Goal: Information Seeking & Learning: Learn about a topic

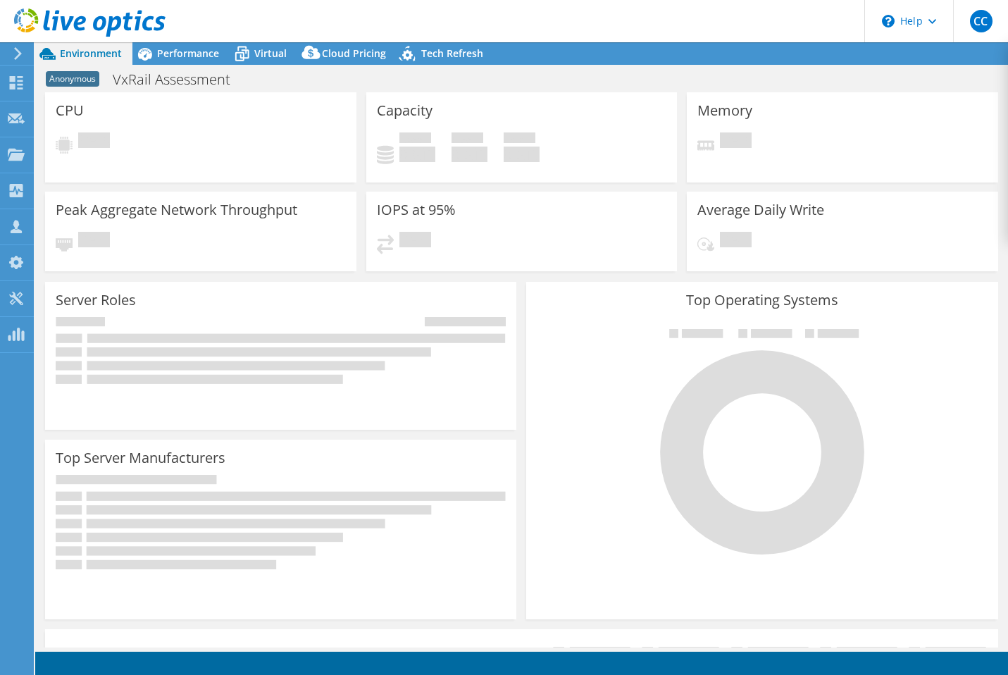
select select "USD"
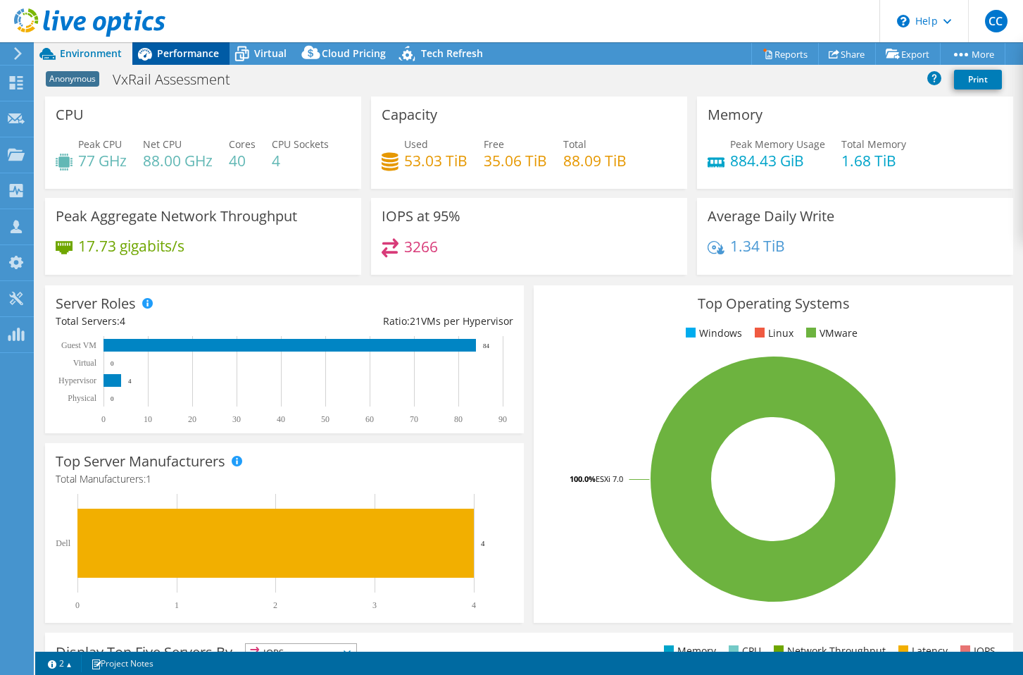
click at [179, 59] on span "Performance" at bounding box center [188, 52] width 62 height 13
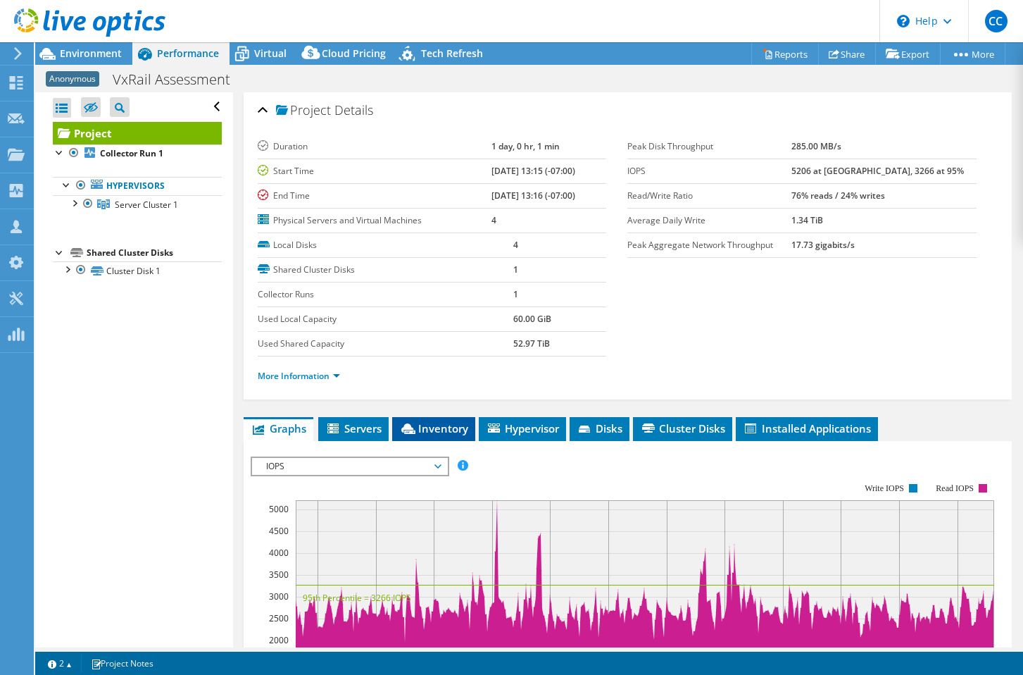
click at [428, 423] on span "Inventory" at bounding box center [433, 428] width 69 height 14
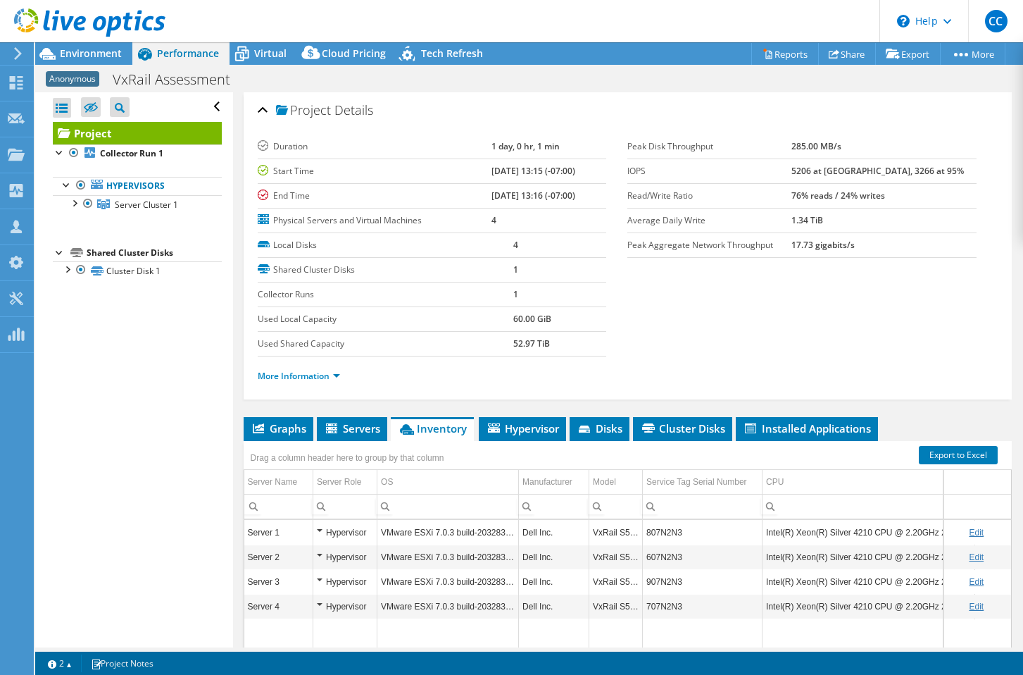
click at [111, 46] on div at bounding box center [83, 23] width 166 height 47
click at [111, 51] on span "Environment" at bounding box center [91, 52] width 62 height 13
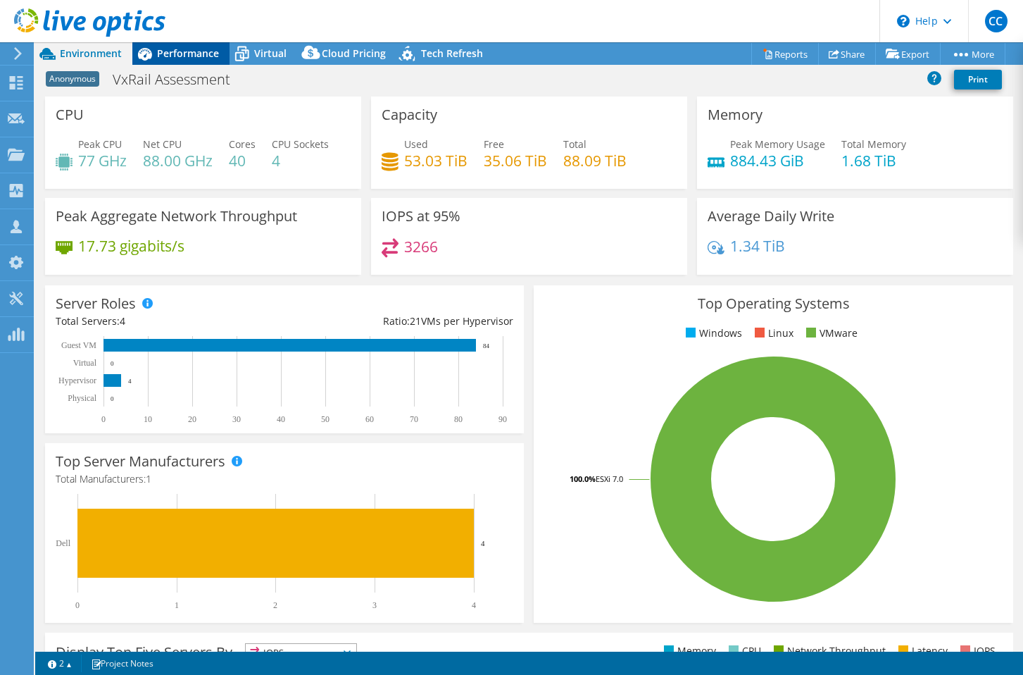
click at [161, 54] on span "Performance" at bounding box center [188, 52] width 62 height 13
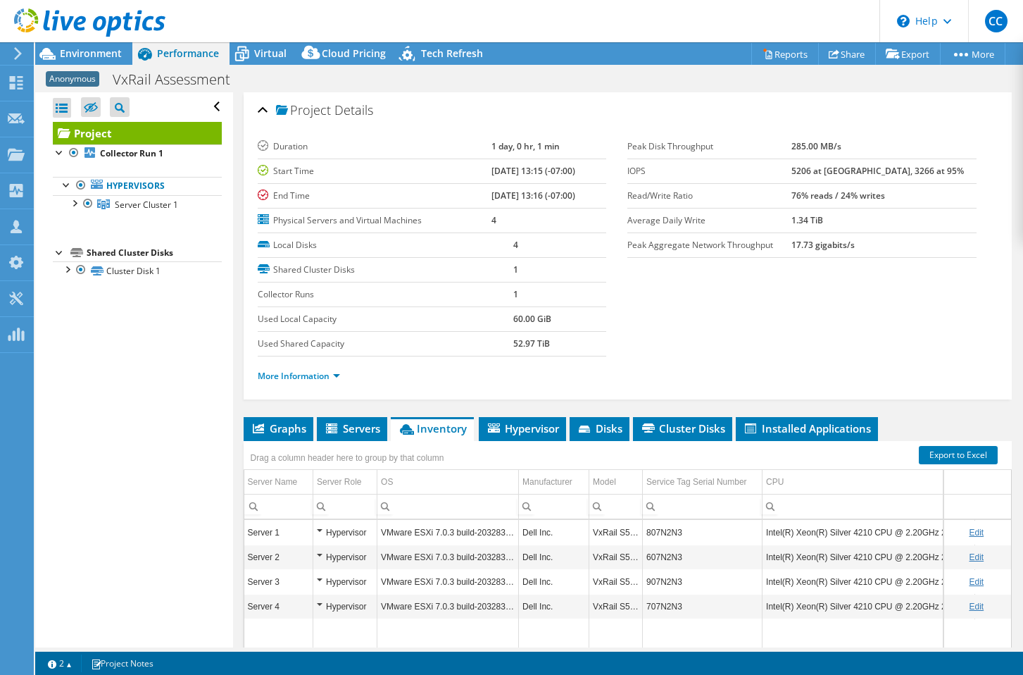
click at [215, 53] on span "Performance" at bounding box center [188, 52] width 62 height 13
click at [244, 54] on icon at bounding box center [242, 54] width 25 height 25
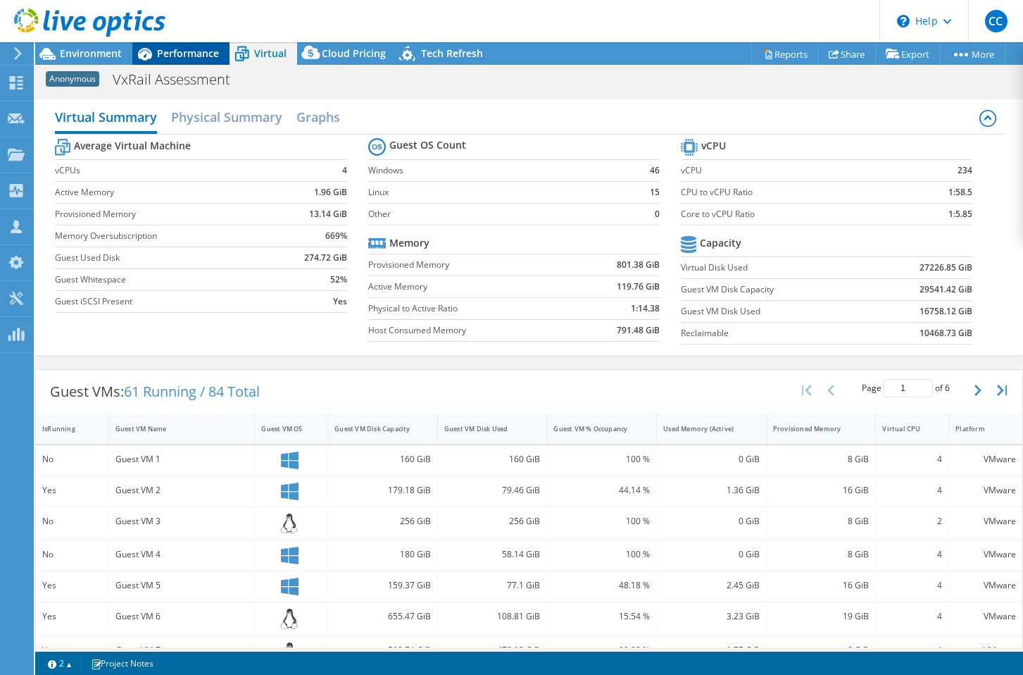
click at [202, 49] on span "Performance" at bounding box center [188, 52] width 62 height 13
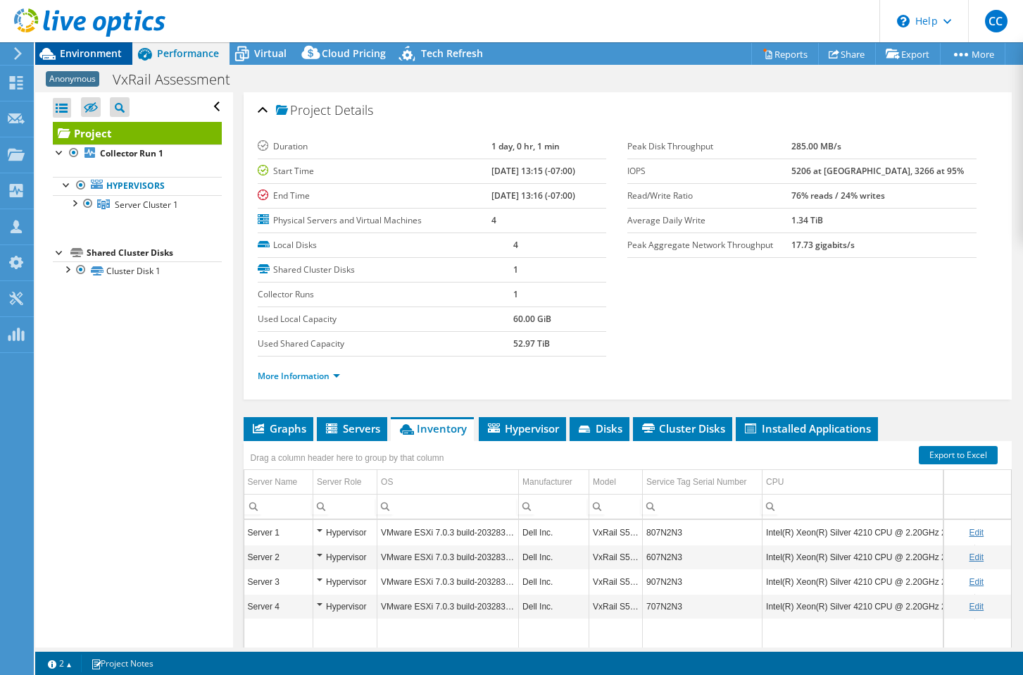
click at [92, 50] on span "Environment" at bounding box center [91, 52] width 62 height 13
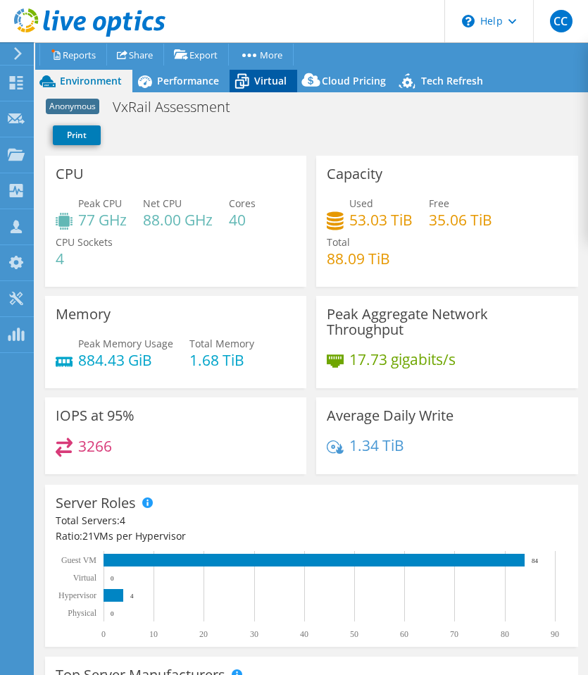
click at [265, 80] on span "Virtual" at bounding box center [270, 80] width 32 height 13
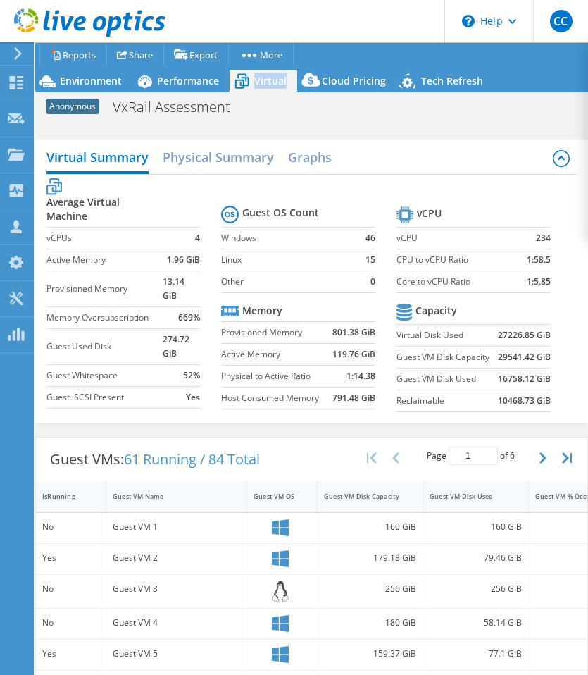
click at [265, 80] on span "Virtual" at bounding box center [270, 80] width 32 height 13
click at [78, 82] on span "Environment" at bounding box center [91, 80] width 62 height 13
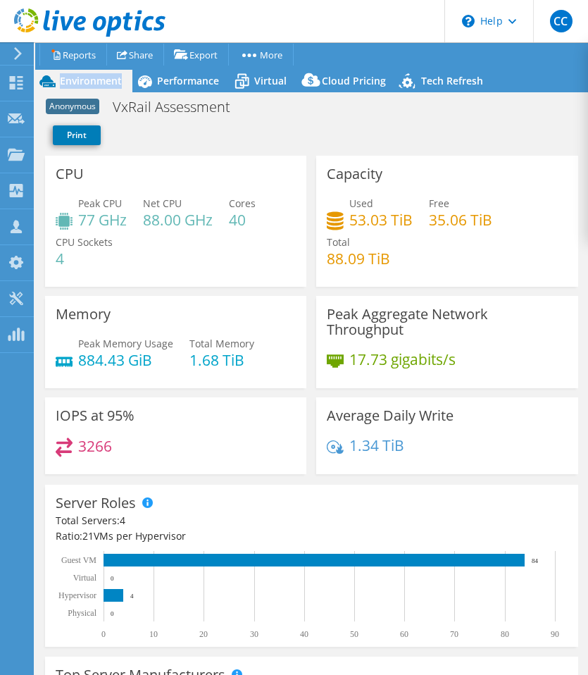
click at [78, 82] on span "Environment" at bounding box center [91, 80] width 62 height 13
click at [249, 92] on icon at bounding box center [242, 81] width 25 height 25
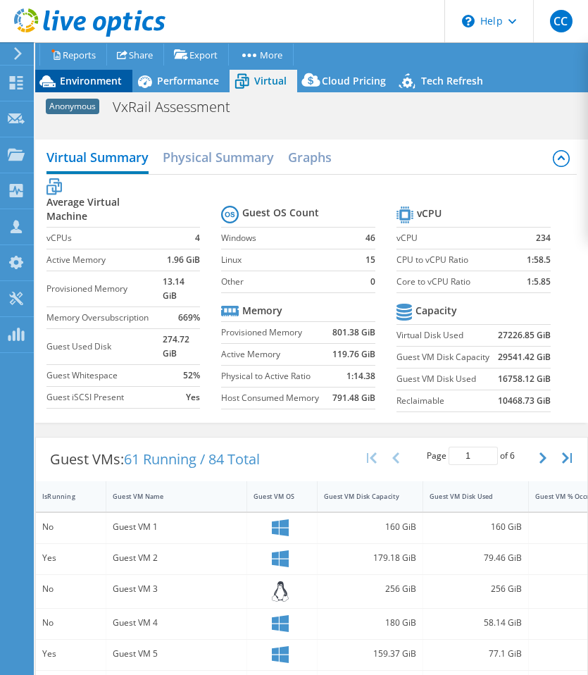
click at [104, 84] on span "Environment" at bounding box center [91, 80] width 62 height 13
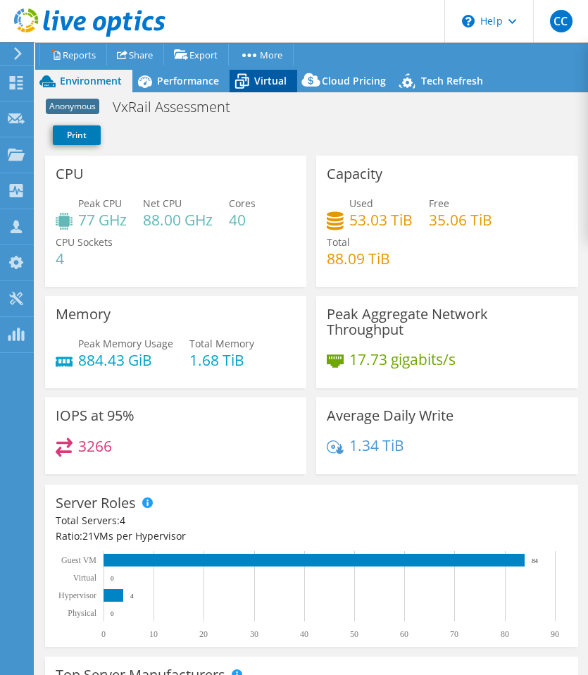
click at [270, 83] on span "Virtual" at bounding box center [270, 80] width 32 height 13
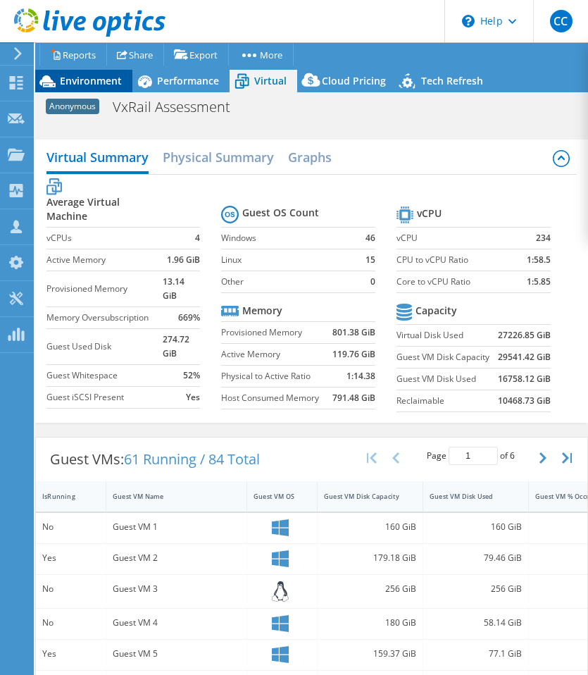
click at [111, 85] on span "Environment" at bounding box center [91, 80] width 62 height 13
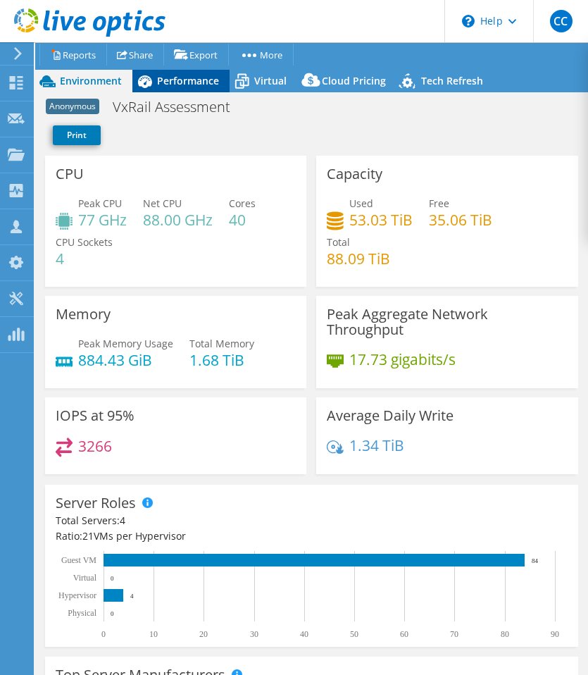
click at [227, 84] on div "Performance" at bounding box center [180, 81] width 97 height 23
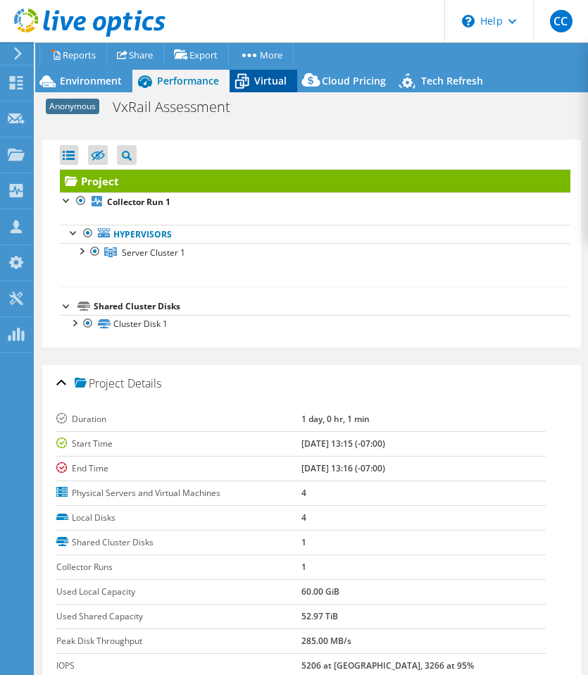
click at [246, 84] on icon at bounding box center [242, 81] width 25 height 25
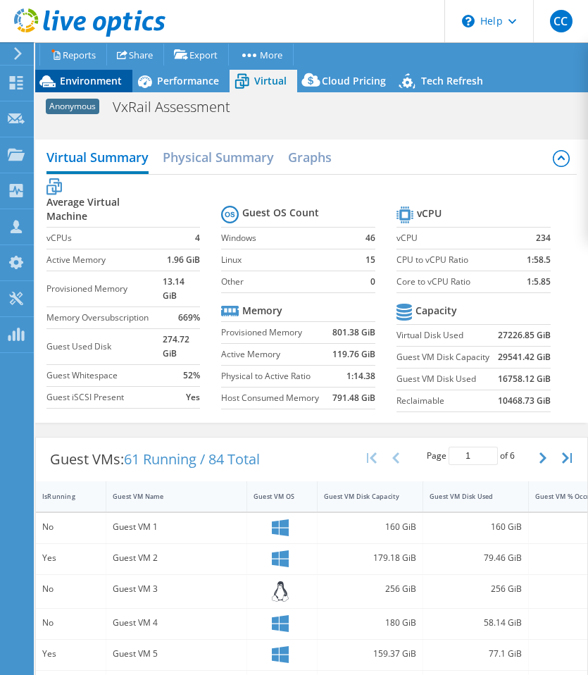
click at [98, 83] on span "Environment" at bounding box center [91, 80] width 62 height 13
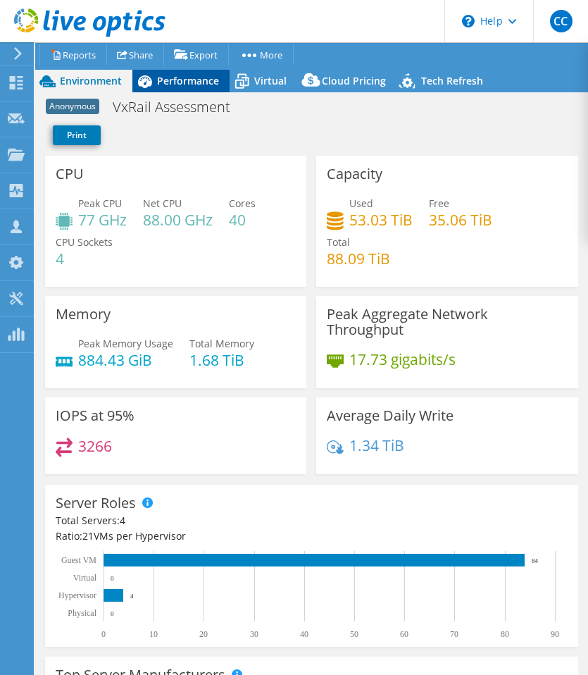
click at [168, 79] on span "Performance" at bounding box center [188, 80] width 62 height 13
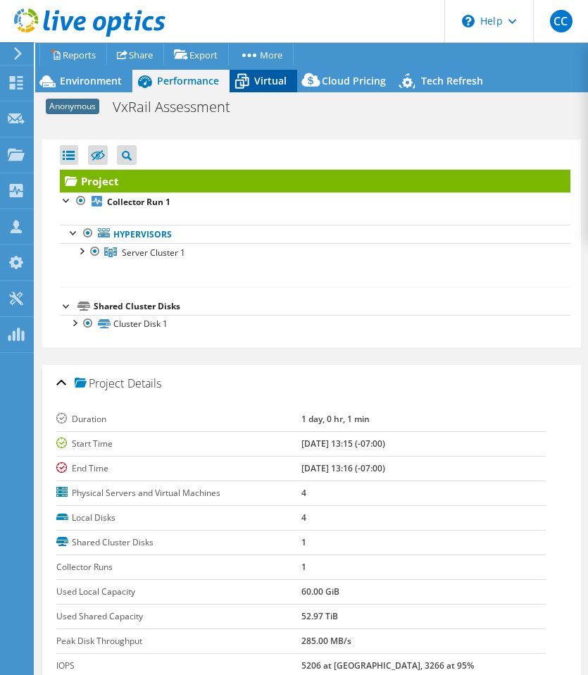
click at [275, 81] on span "Virtual" at bounding box center [270, 80] width 32 height 13
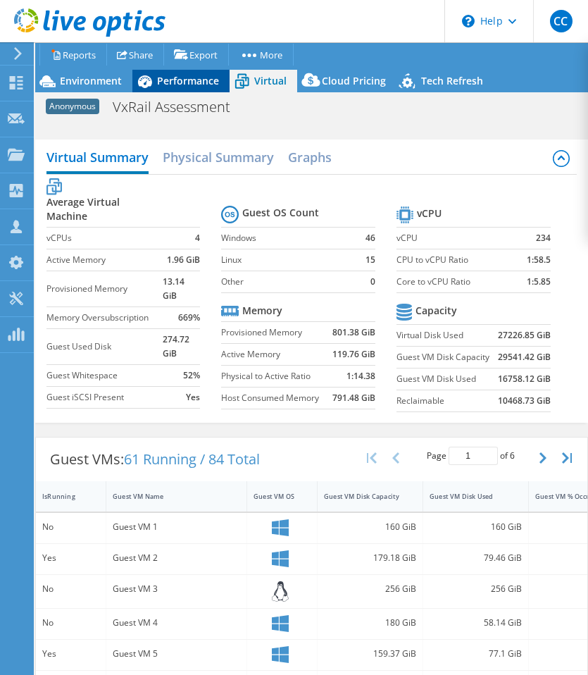
click at [196, 80] on span "Performance" at bounding box center [188, 80] width 62 height 13
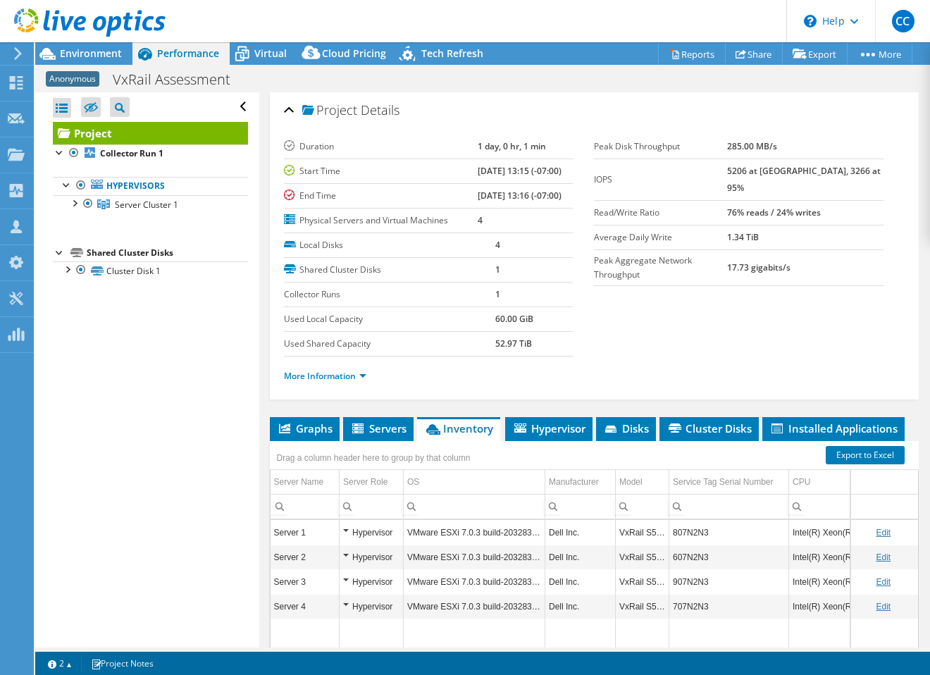
click at [365, 368] on li "More Information" at bounding box center [329, 375] width 91 height 15
click at [354, 373] on link "More Information" at bounding box center [325, 376] width 82 height 12
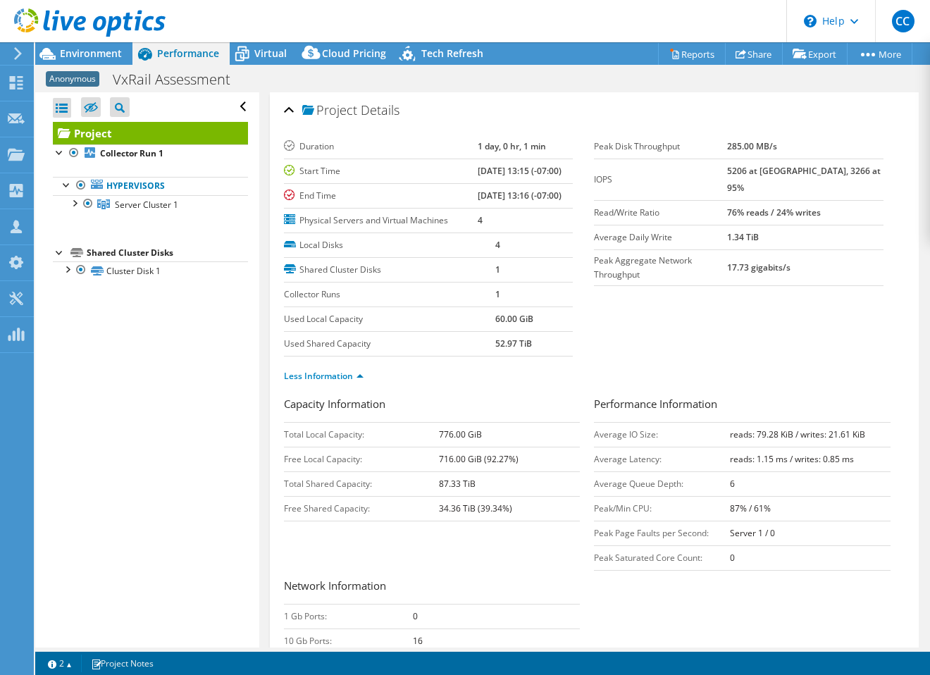
click at [282, 39] on header "CC Channel Partner [PERSON_NAME] [EMAIL_ADDRESS][PERSON_NAME][DOMAIN_NAME] Spea…" at bounding box center [465, 21] width 930 height 42
click at [279, 44] on div "Virtual" at bounding box center [264, 53] width 68 height 23
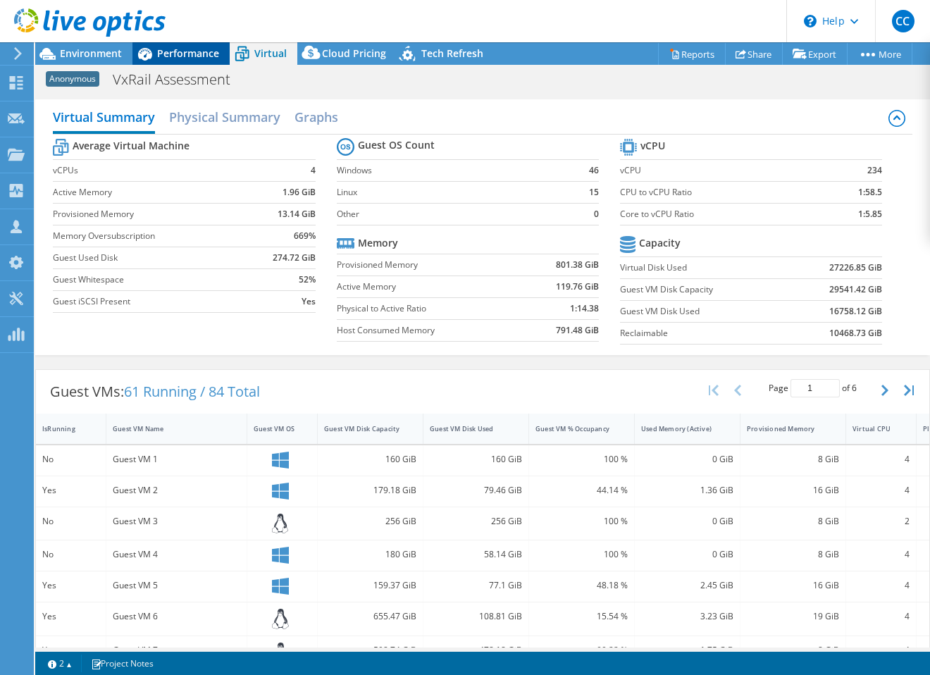
click at [214, 53] on span "Performance" at bounding box center [188, 52] width 62 height 13
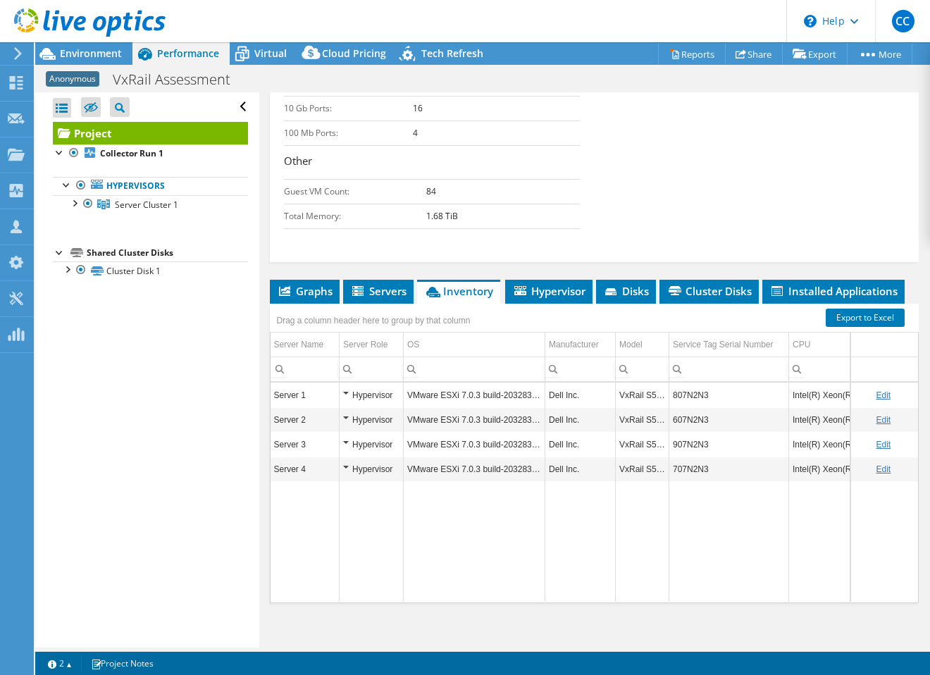
scroll to position [534, 0]
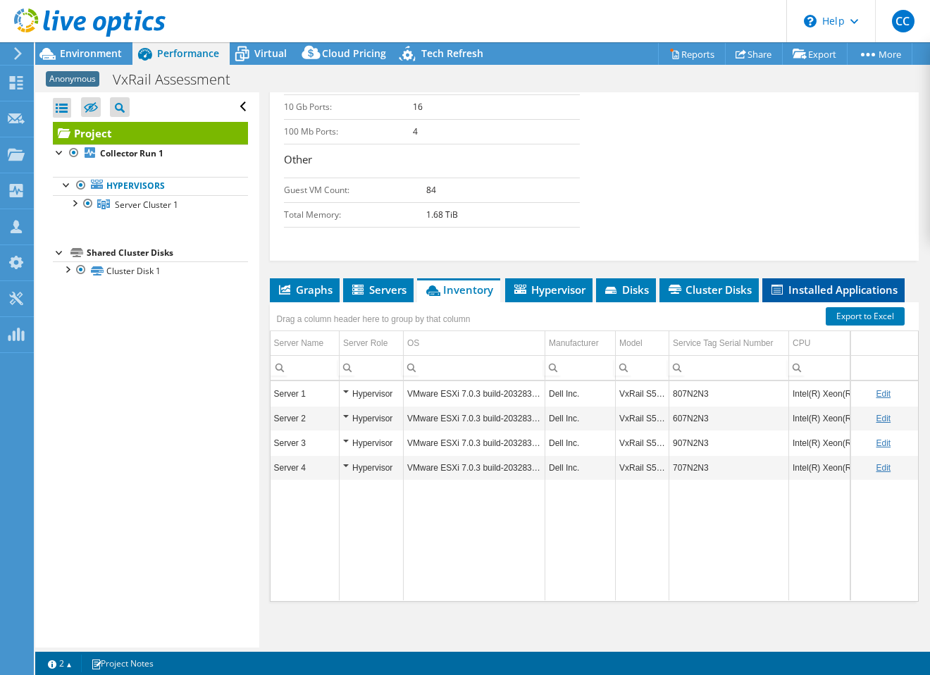
click at [803, 282] on span "Installed Applications" at bounding box center [833, 289] width 128 height 14
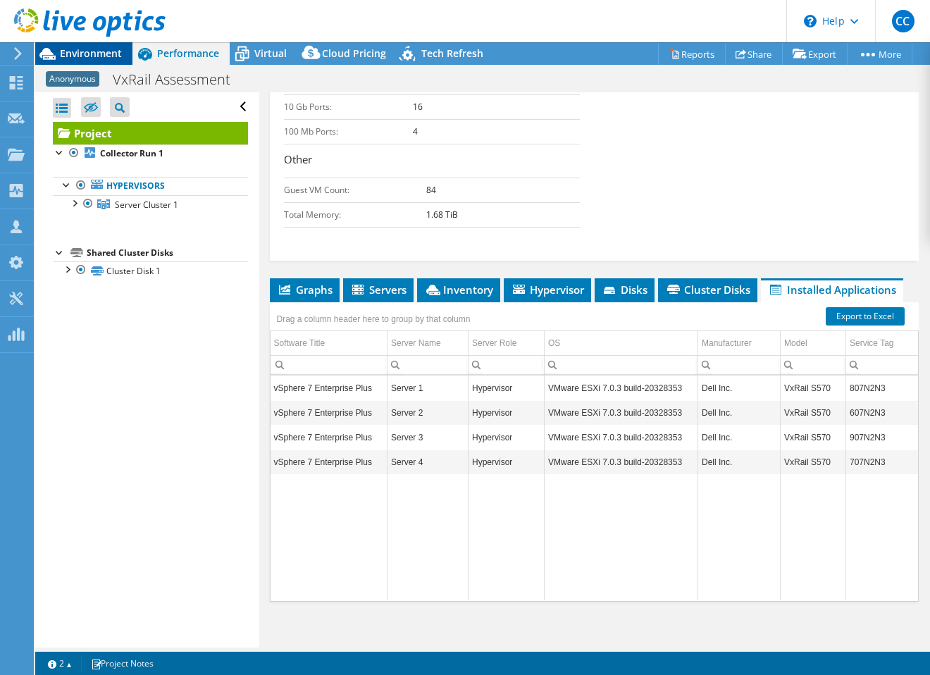
click at [81, 47] on span "Environment" at bounding box center [91, 52] width 62 height 13
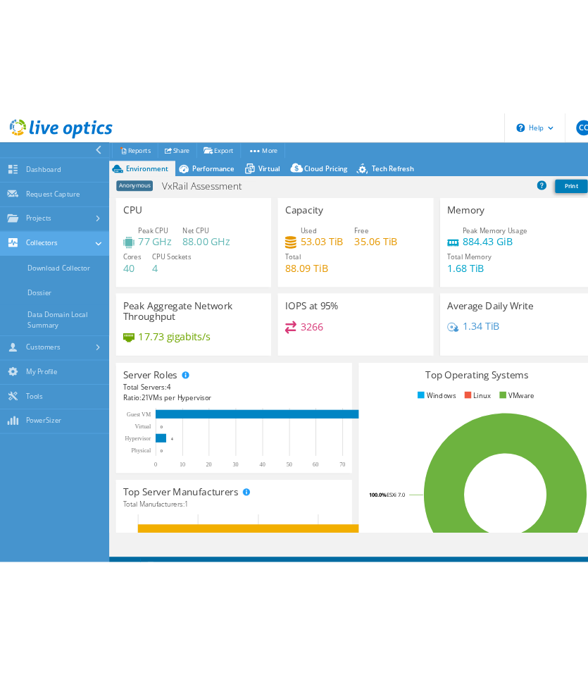
scroll to position [630, 0]
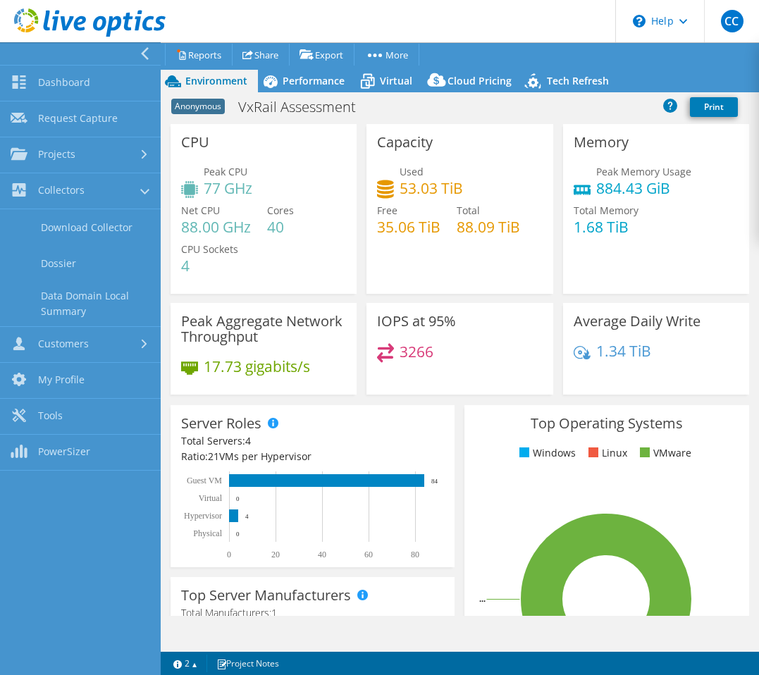
click at [146, 52] on icon at bounding box center [144, 53] width 11 height 13
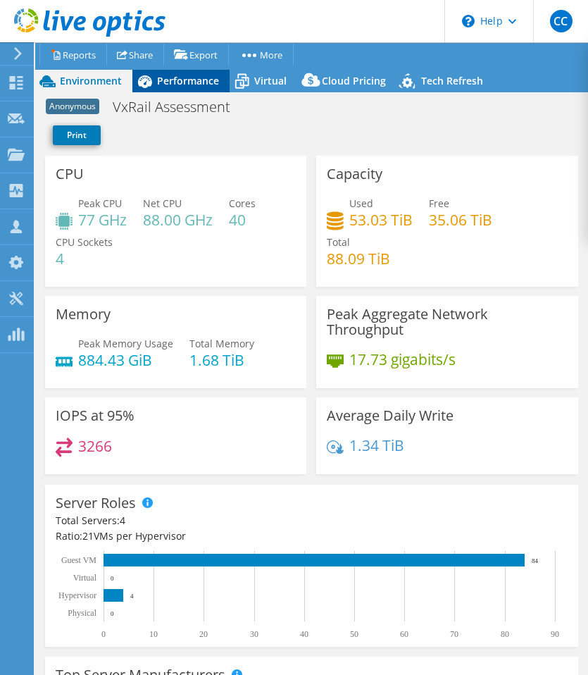
click at [156, 89] on icon at bounding box center [144, 81] width 25 height 25
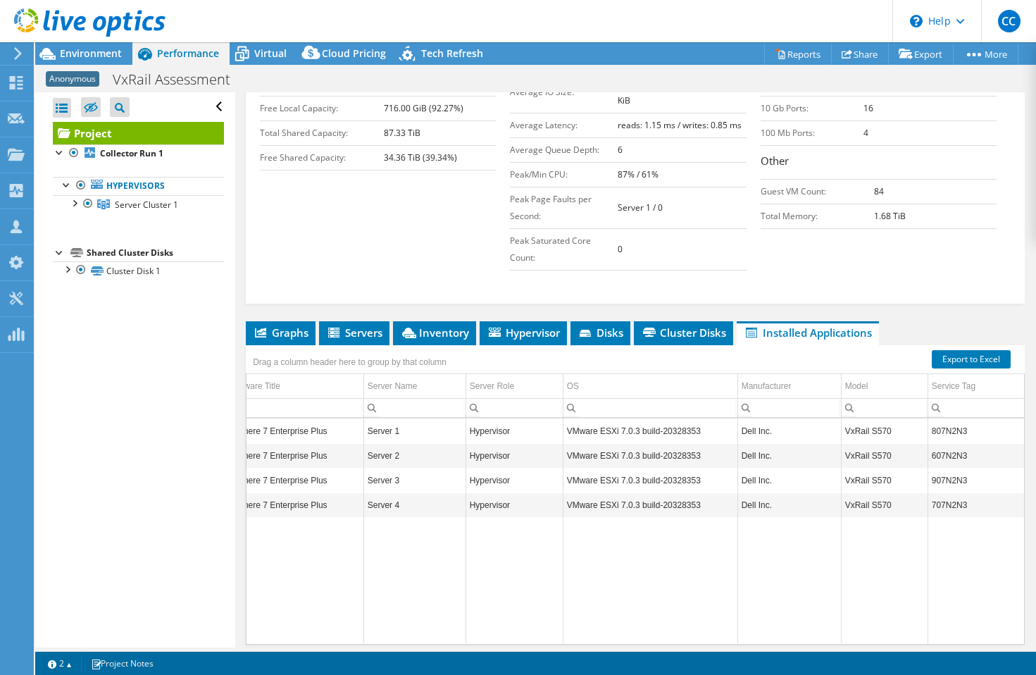
scroll to position [0, 0]
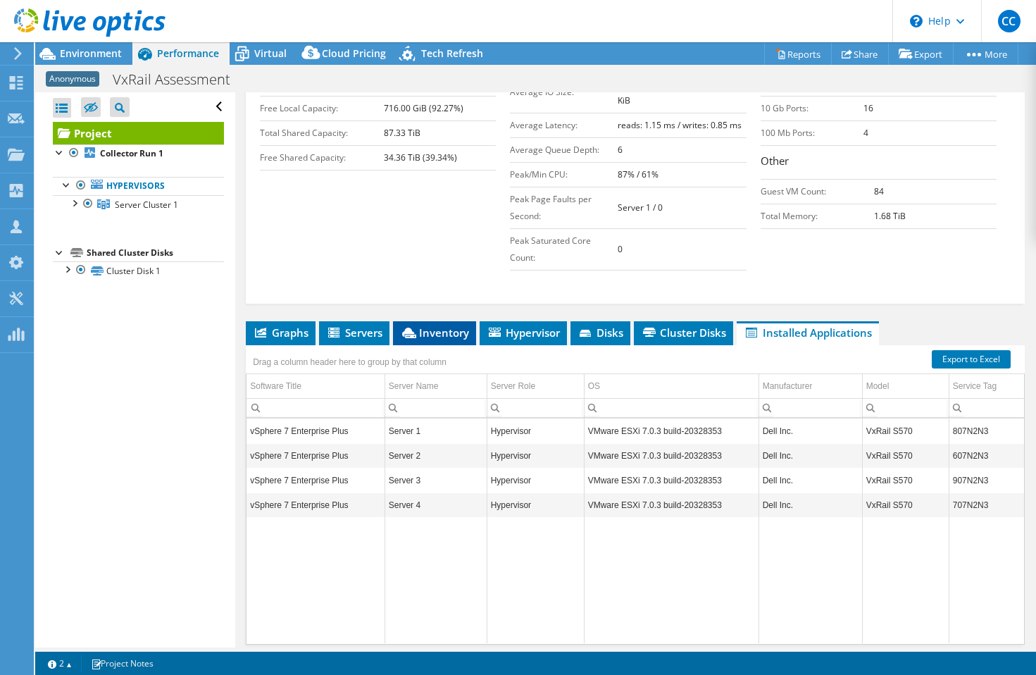
click at [463, 345] on li "Inventory" at bounding box center [434, 333] width 83 height 24
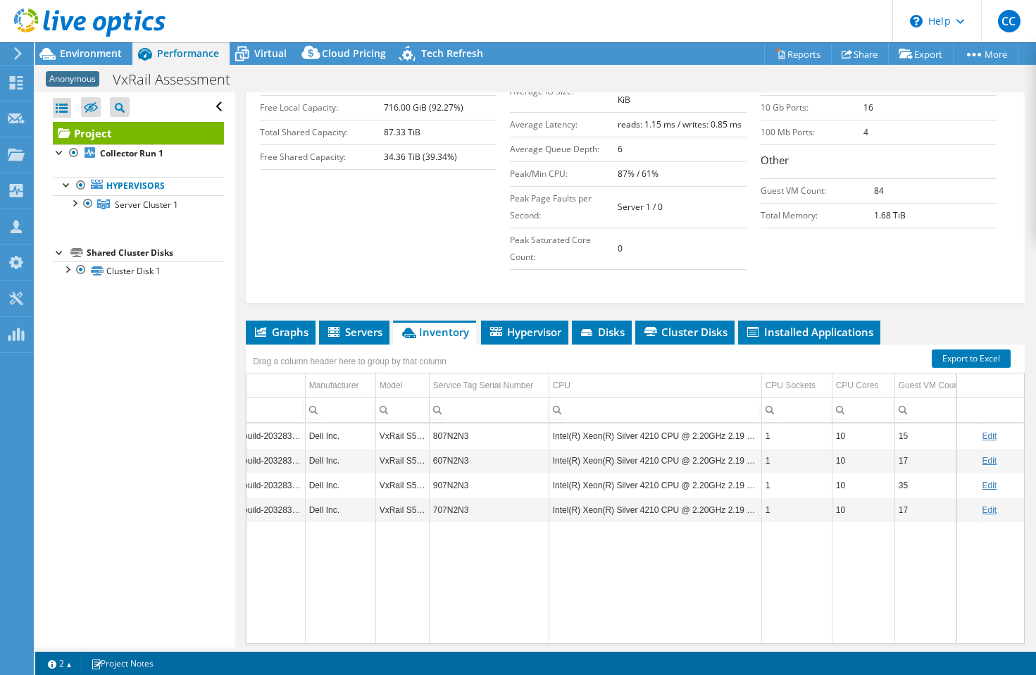
scroll to position [0, 289]
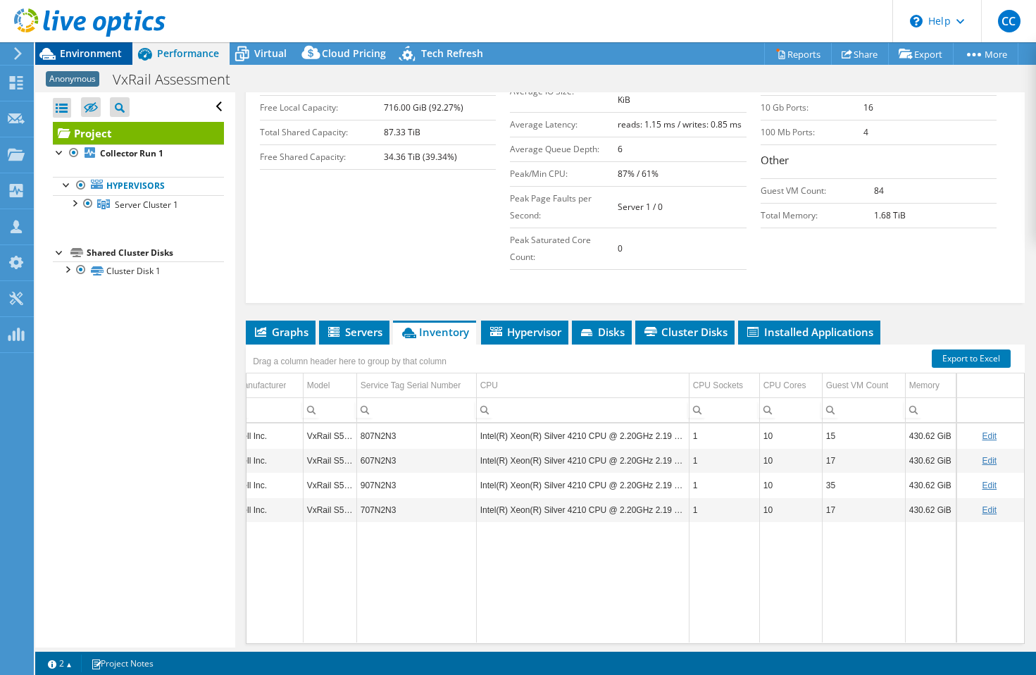
click at [111, 54] on span "Environment" at bounding box center [91, 52] width 62 height 13
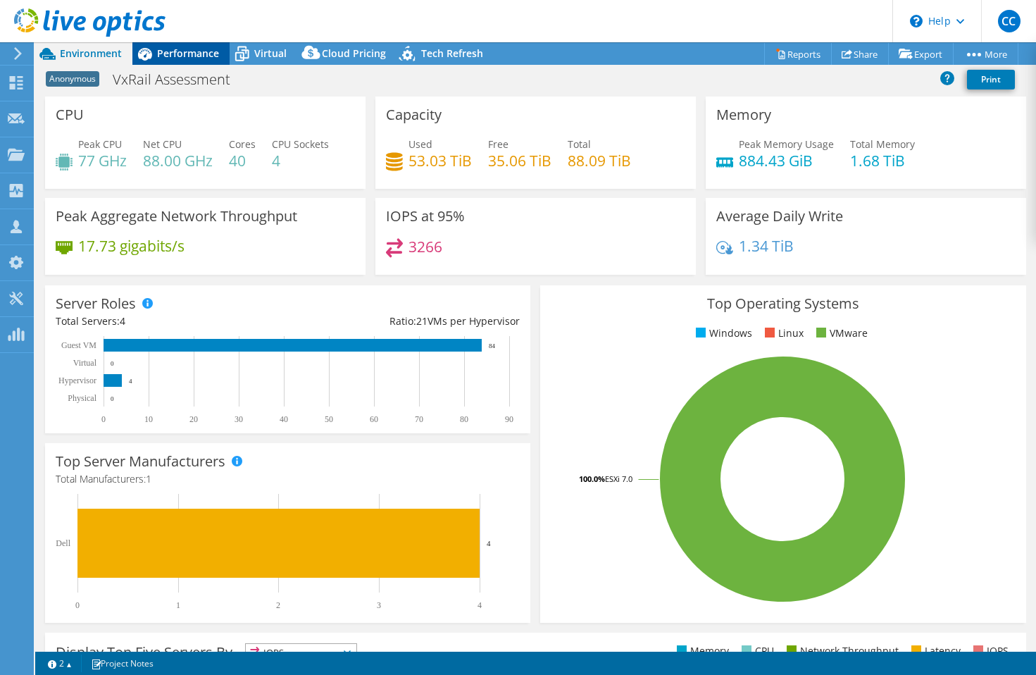
click at [157, 56] on span "Performance" at bounding box center [188, 52] width 62 height 13
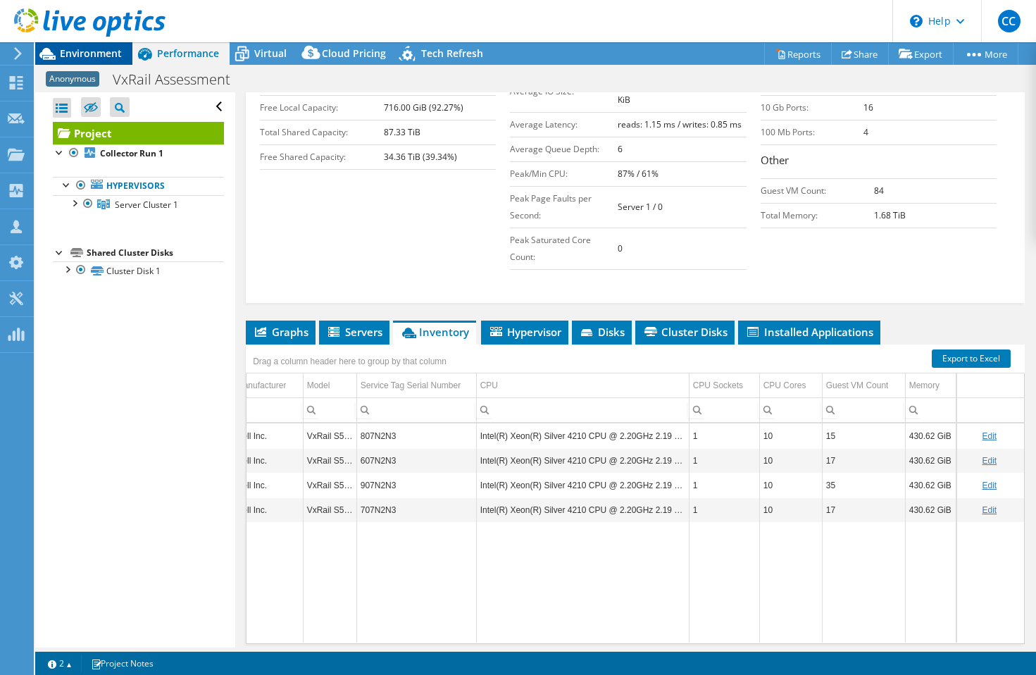
click at [89, 49] on span "Environment" at bounding box center [91, 52] width 62 height 13
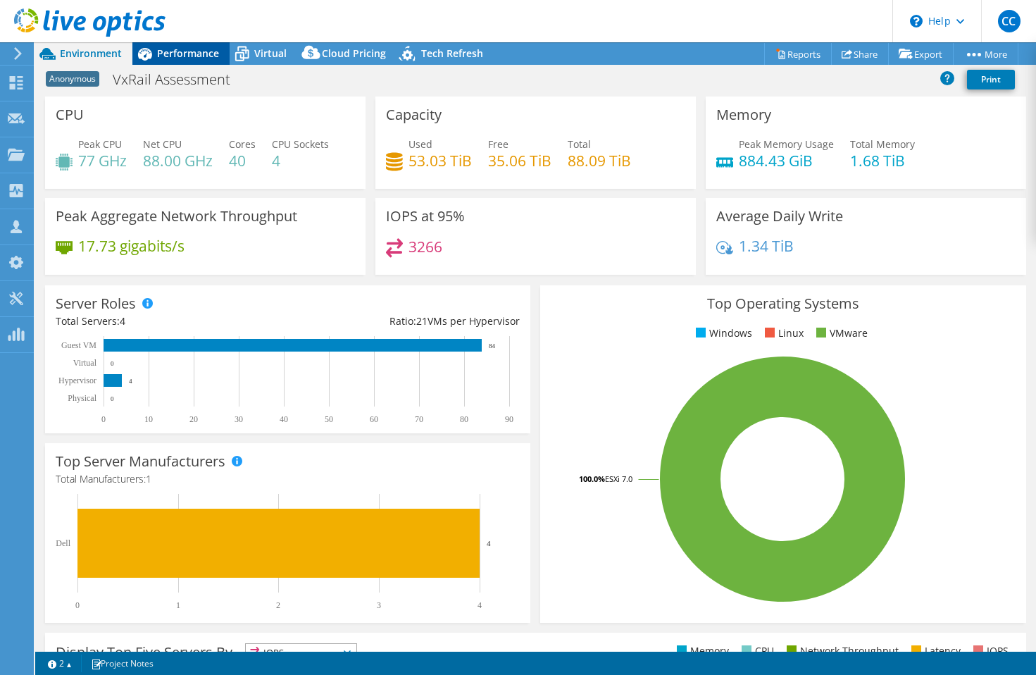
click at [145, 57] on icon at bounding box center [145, 54] width 14 height 13
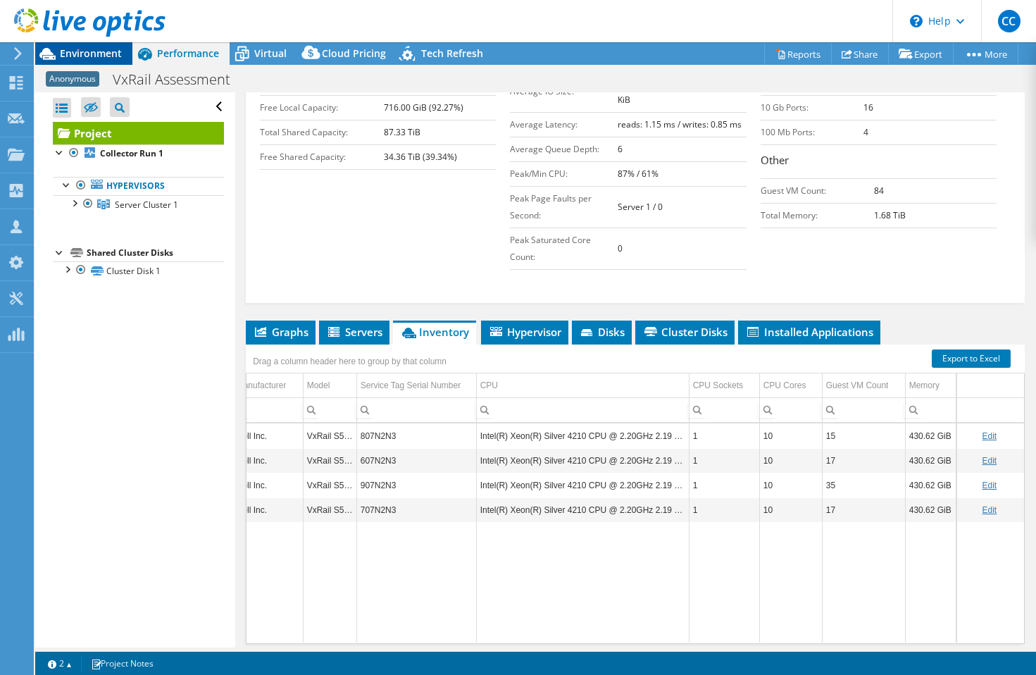
click at [90, 54] on span "Environment" at bounding box center [91, 52] width 62 height 13
